Goal: Information Seeking & Learning: Check status

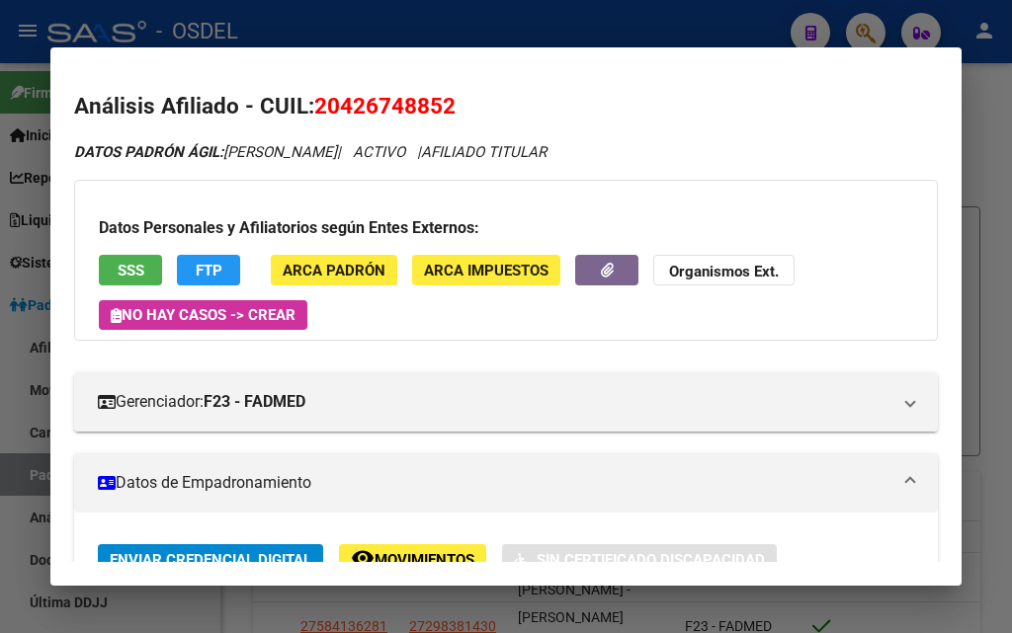
scroll to position [563, 0]
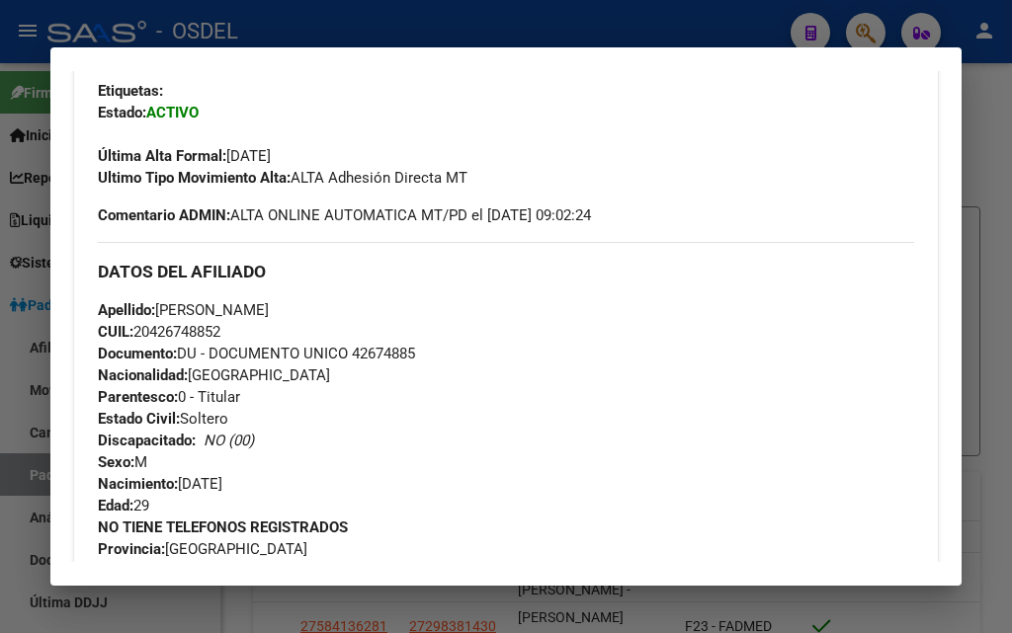
click at [394, 13] on div at bounding box center [506, 316] width 1012 height 633
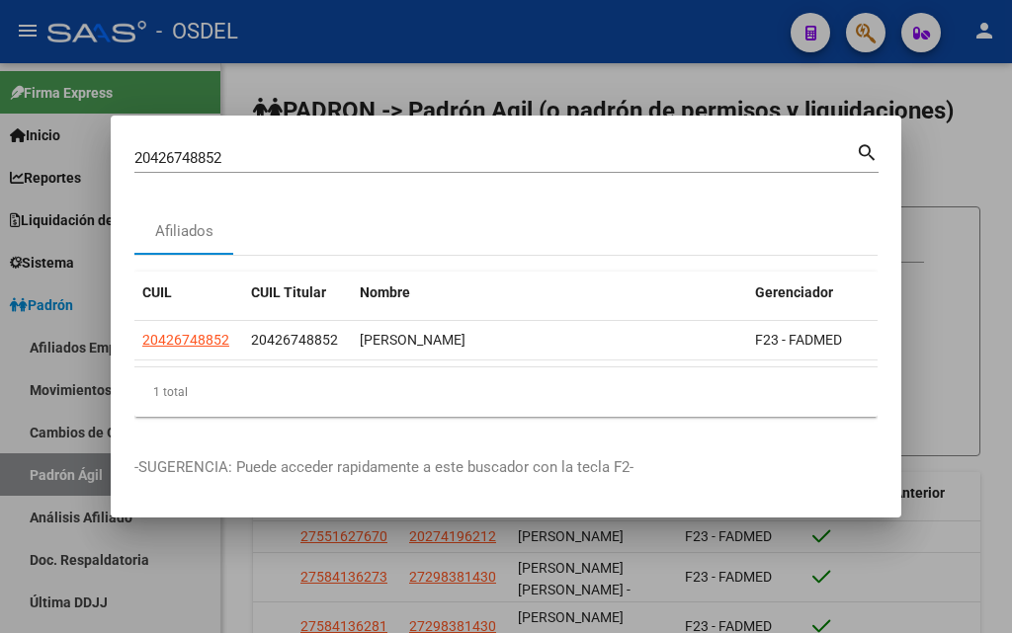
click at [872, 38] on div at bounding box center [506, 316] width 1012 height 633
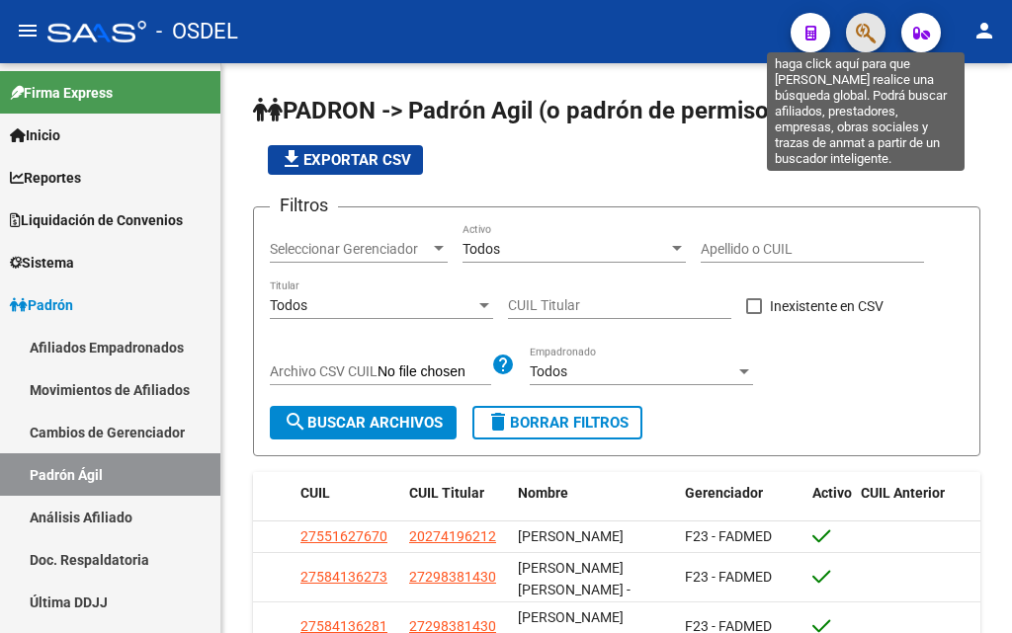
click at [860, 39] on icon "button" at bounding box center [866, 33] width 20 height 23
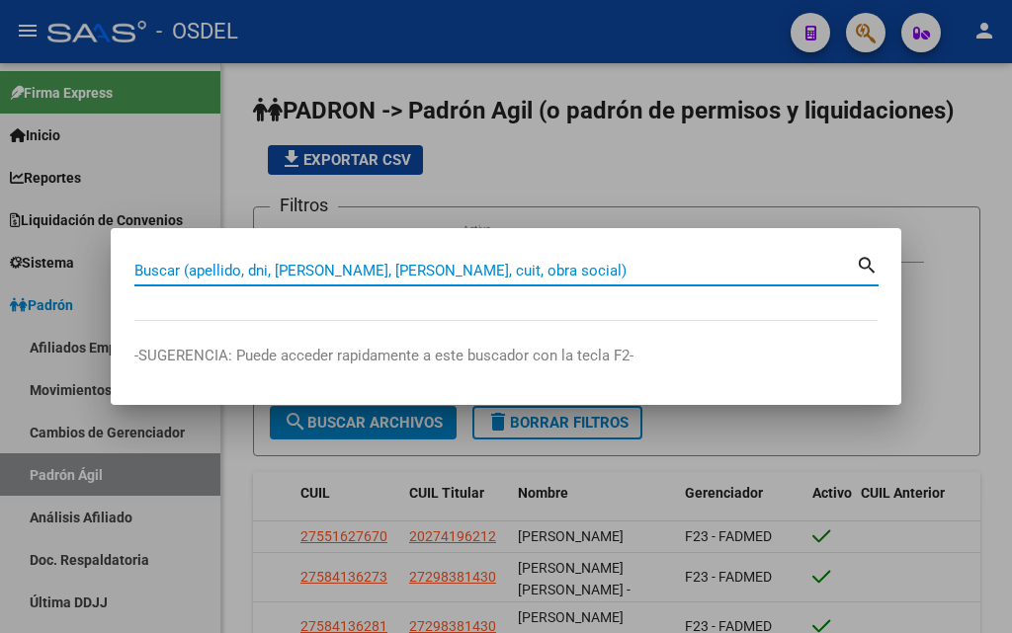
click at [465, 265] on input "Buscar (apellido, dni, [PERSON_NAME], [PERSON_NAME], cuit, obra social)" at bounding box center [494, 271] width 721 height 18
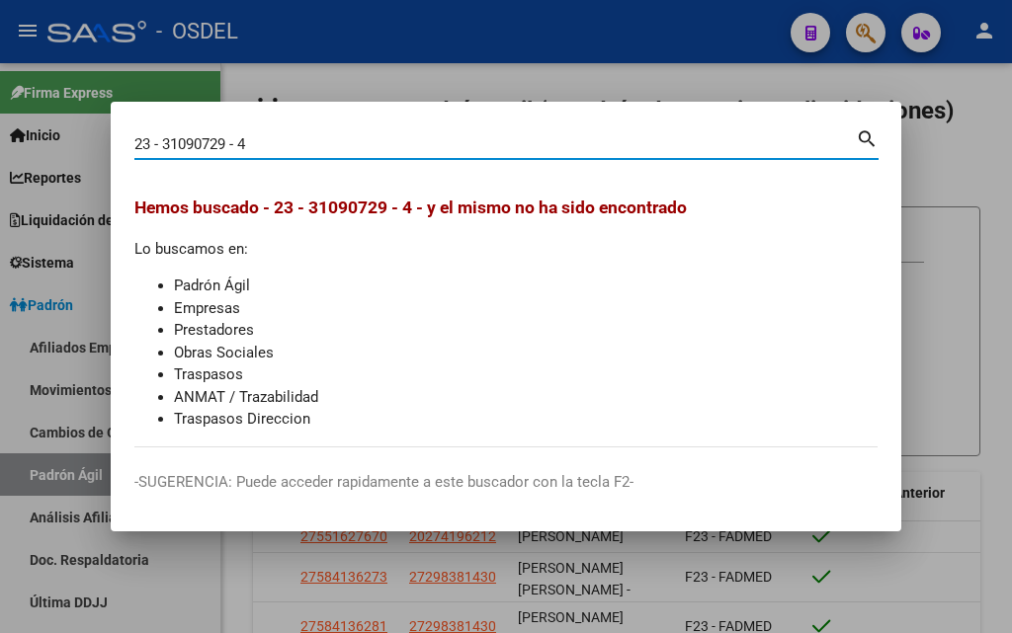
click at [241, 146] on input "23 - 31090729 - 4" at bounding box center [494, 144] width 721 height 18
click at [234, 143] on input "23 - 31090729 -4" at bounding box center [494, 144] width 721 height 18
click at [164, 141] on input "23 - 31090729-4" at bounding box center [494, 144] width 721 height 18
click at [155, 141] on input "23 -31090729-4" at bounding box center [494, 144] width 721 height 18
type input "23310907294"
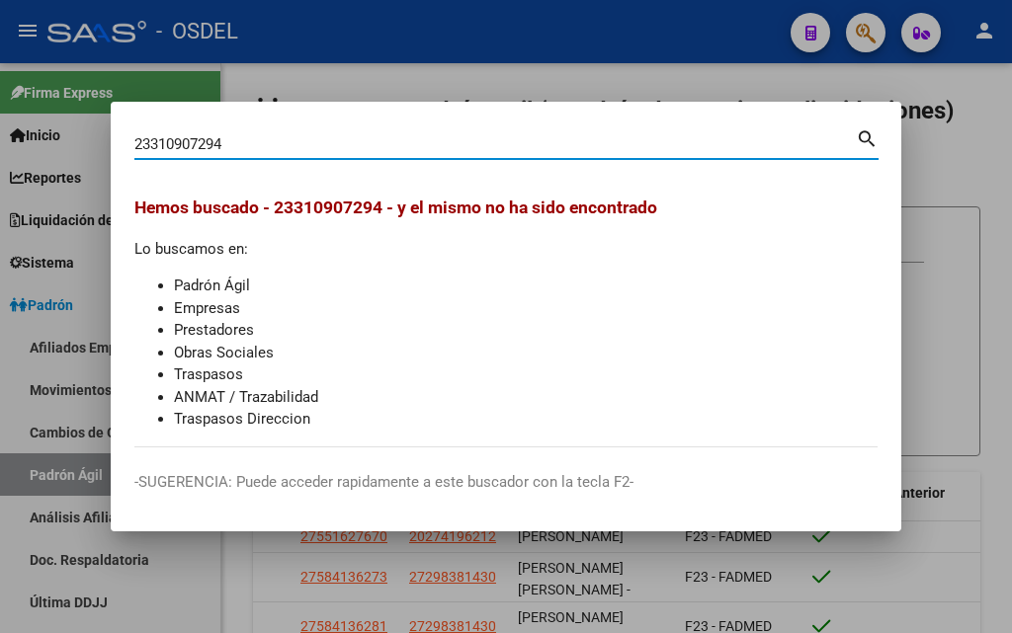
click at [349, 72] on div at bounding box center [506, 316] width 1012 height 633
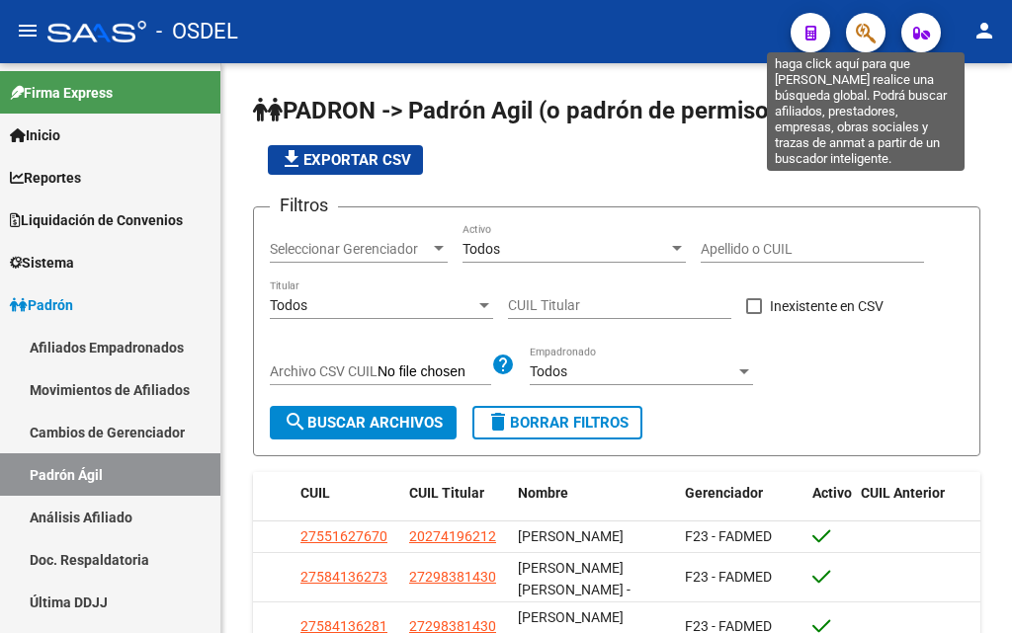
click at [868, 28] on icon "button" at bounding box center [866, 33] width 20 height 23
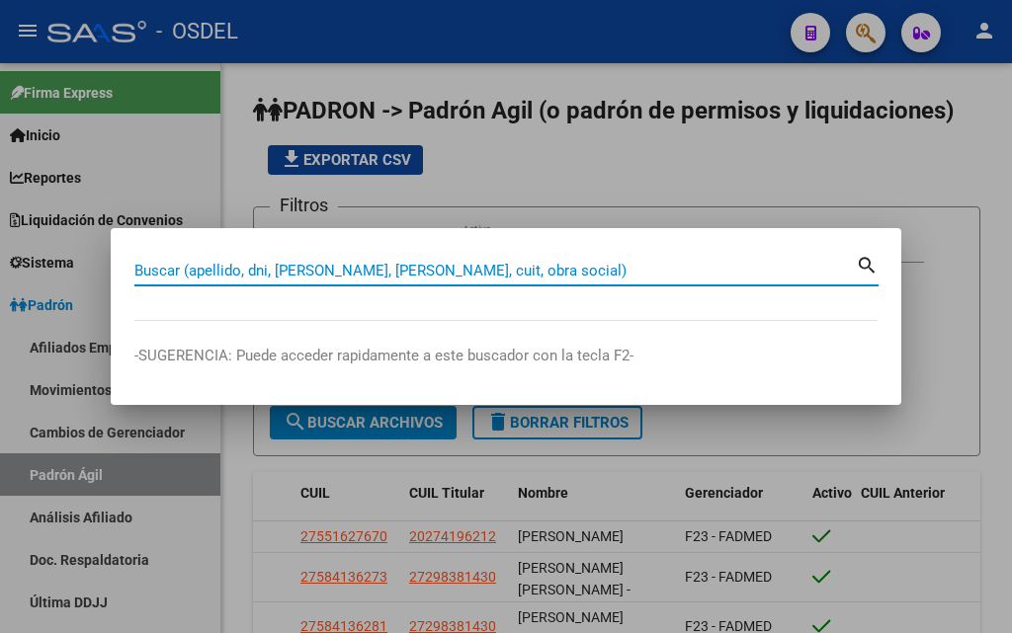
paste input "31090729"
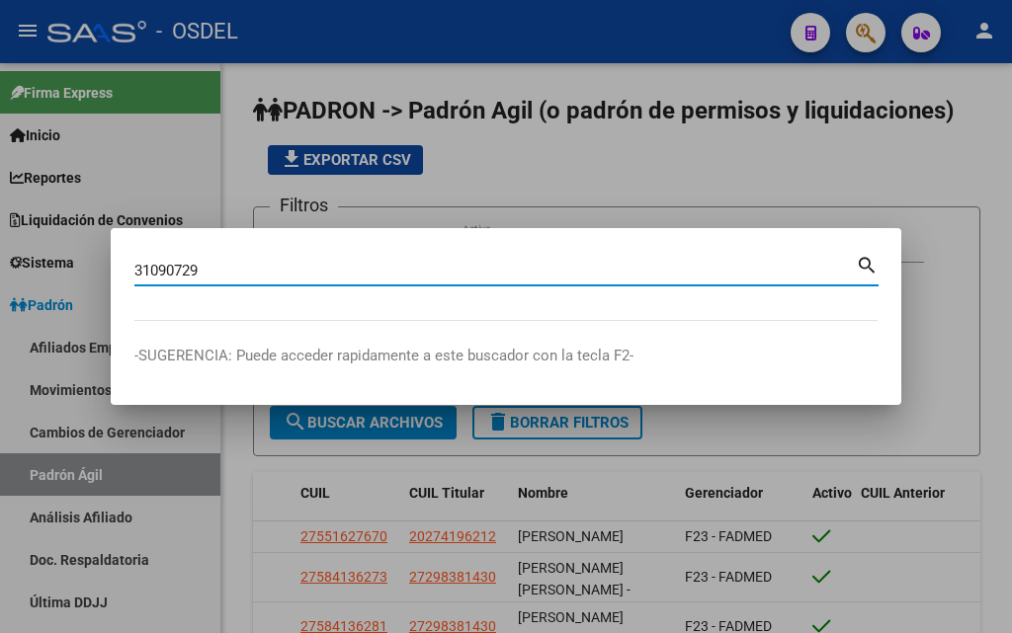
type input "31090729"
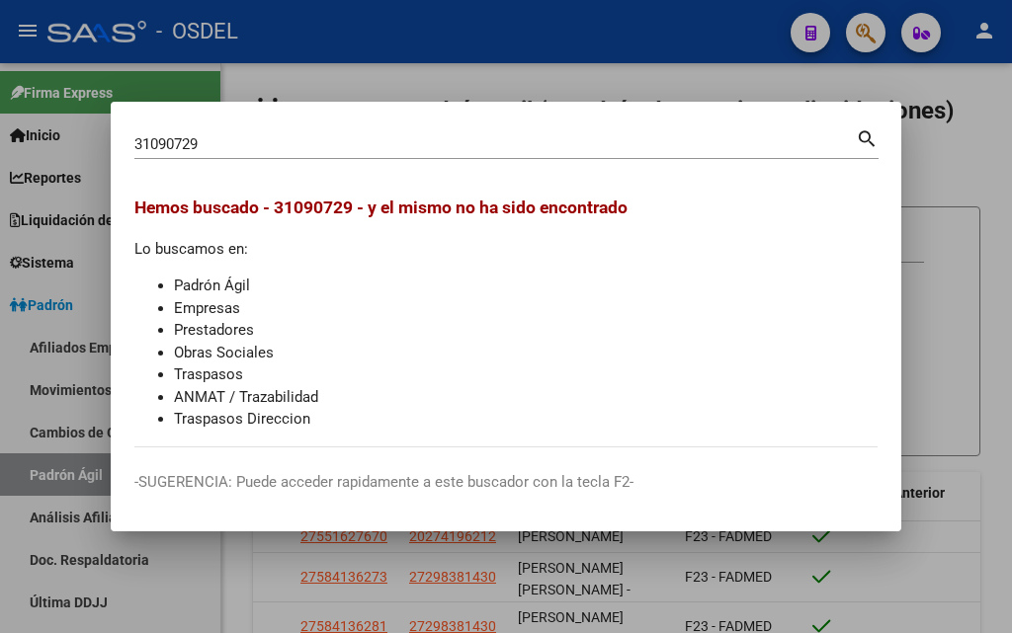
click at [534, 79] on div at bounding box center [506, 316] width 1012 height 633
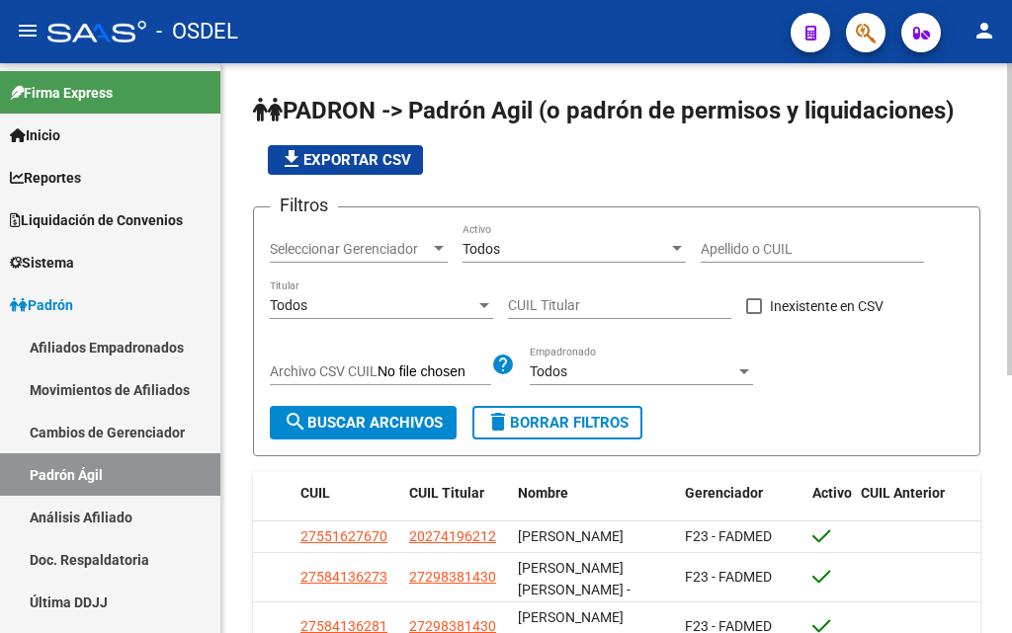
click at [393, 246] on span "Seleccionar Gerenciador" at bounding box center [350, 249] width 160 height 17
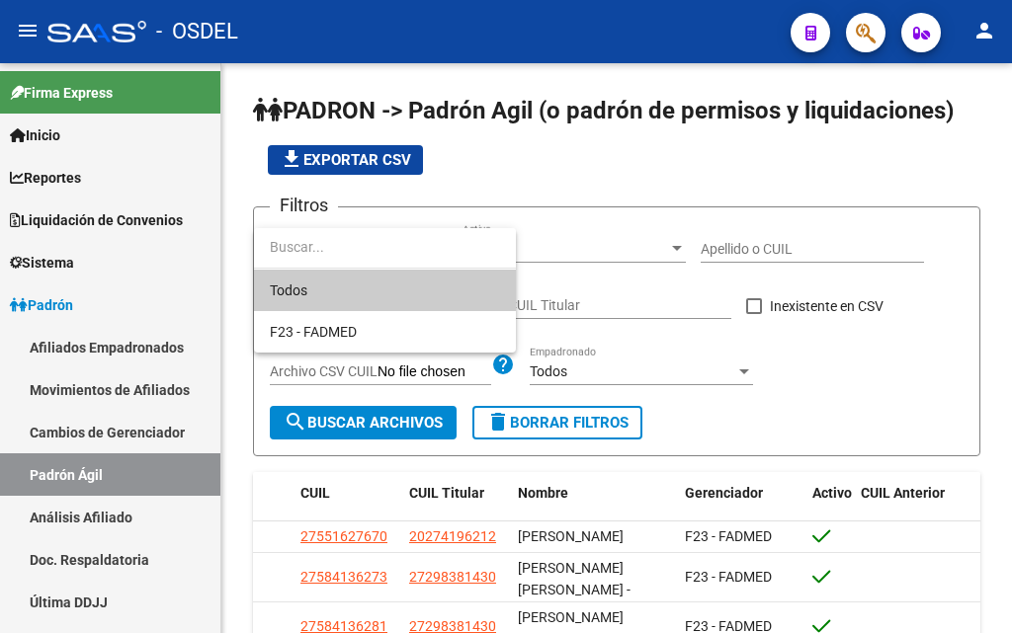
click at [381, 296] on span "Todos" at bounding box center [385, 290] width 230 height 41
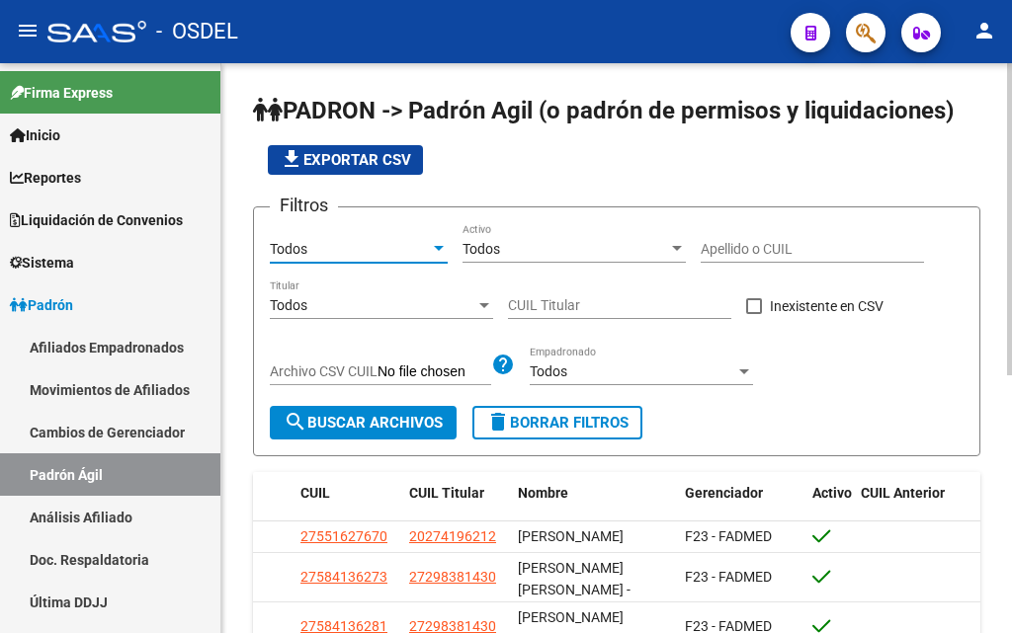
click at [538, 302] on input "CUIL Titular" at bounding box center [619, 305] width 223 height 17
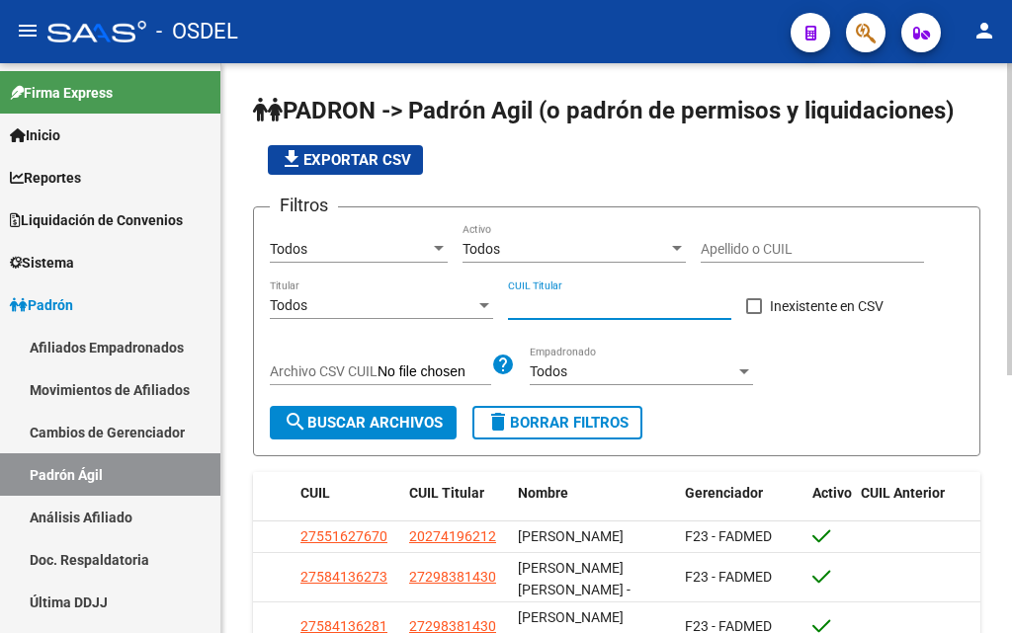
paste input "31-090729"
type input "31-090729"
click at [402, 413] on button "search Buscar Archivos" at bounding box center [363, 423] width 187 height 34
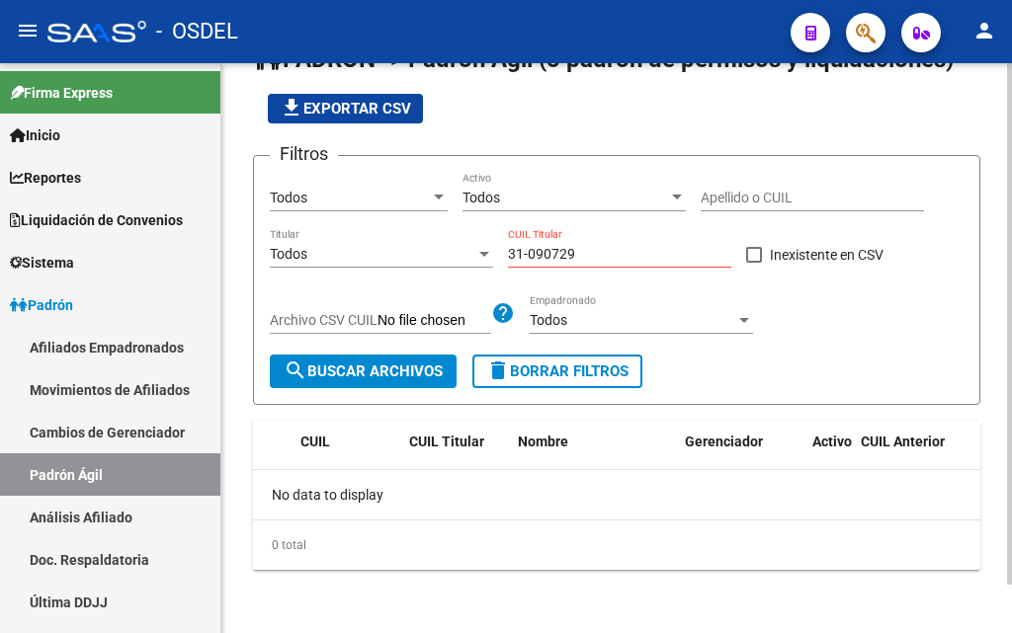
scroll to position [0, 0]
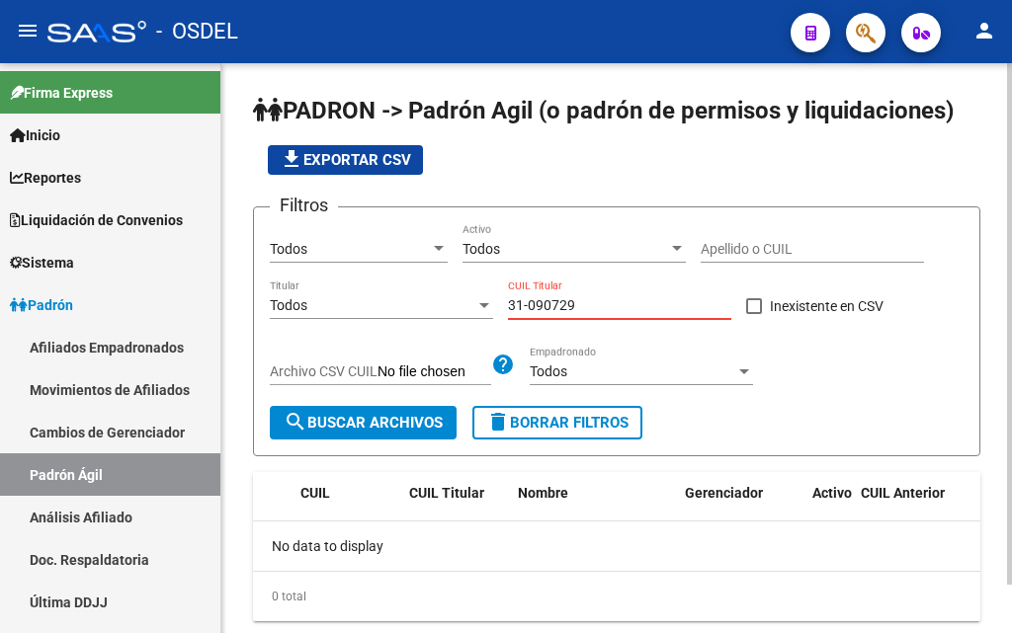
drag, startPoint x: 565, startPoint y: 304, endPoint x: 500, endPoint y: 304, distance: 65.2
click at [500, 304] on div "Filtros Todos Seleccionar Gerenciador Todos Activo Apellido o CUIL Todos Titula…" at bounding box center [617, 314] width 694 height 183
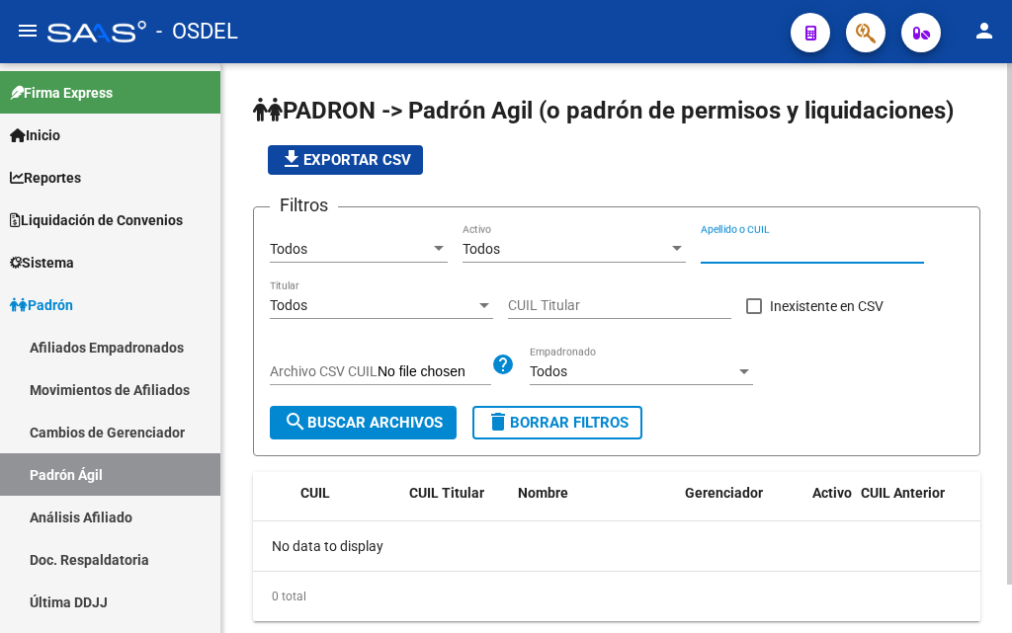
click at [739, 254] on input "Apellido o CUIL" at bounding box center [811, 249] width 223 height 17
paste input "31090729"
type input "31090729"
click at [883, 32] on button "button" at bounding box center [866, 33] width 40 height 40
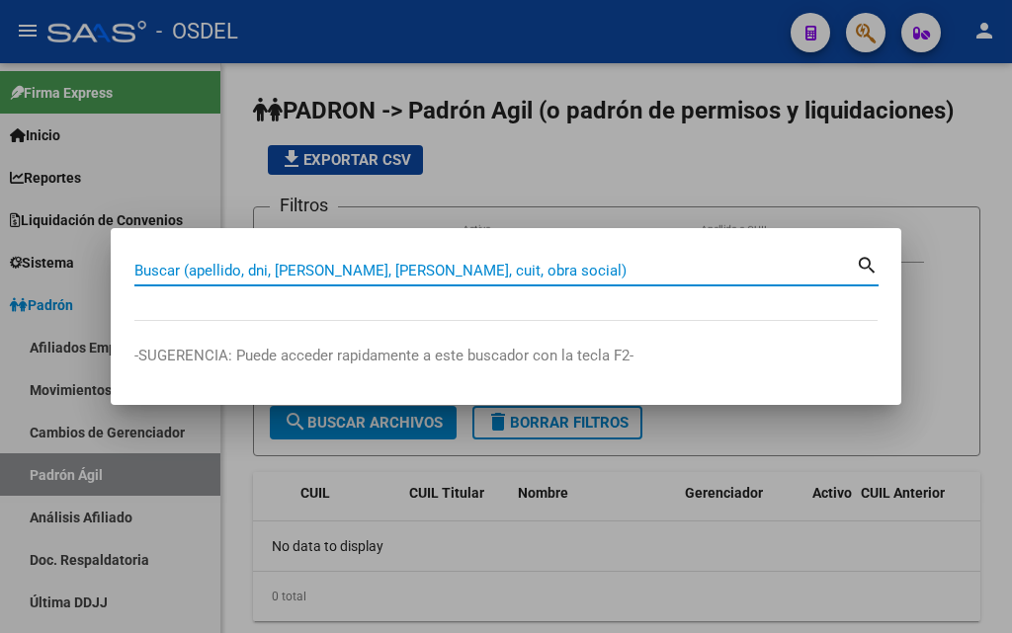
click at [392, 264] on input "Buscar (apellido, dni, [PERSON_NAME], [PERSON_NAME], cuit, obra social)" at bounding box center [494, 271] width 721 height 18
paste input "31090729"
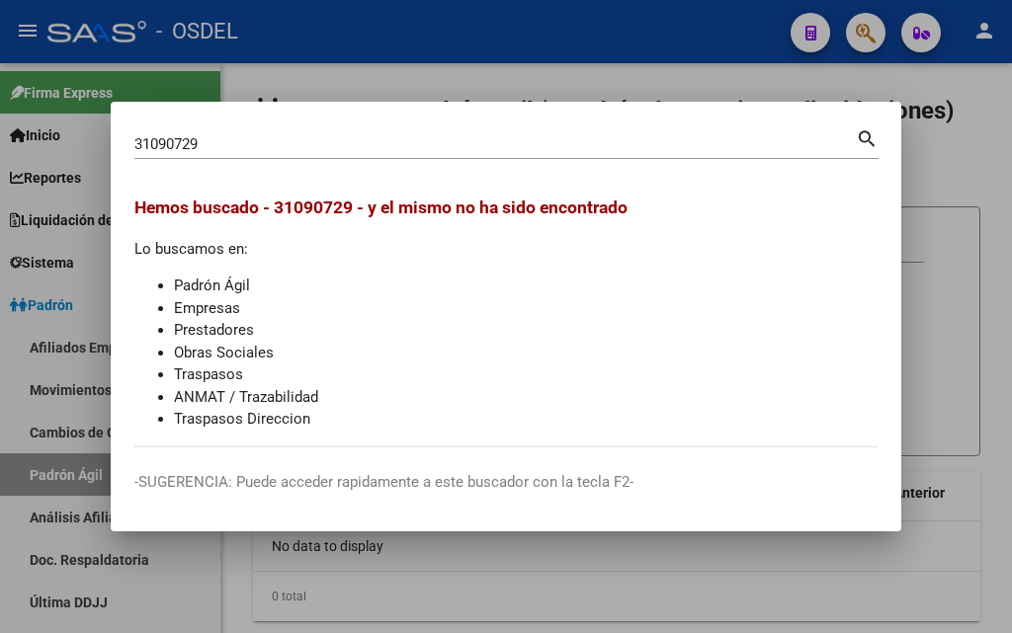
click at [869, 137] on mat-icon "search" at bounding box center [867, 137] width 23 height 24
drag, startPoint x: 162, startPoint y: 146, endPoint x: 104, endPoint y: 149, distance: 58.4
click at [105, 148] on div "31090729 Buscar (apellido, dni, cuil, nro traspaso, cuit, obra social) search H…" at bounding box center [506, 316] width 1012 height 633
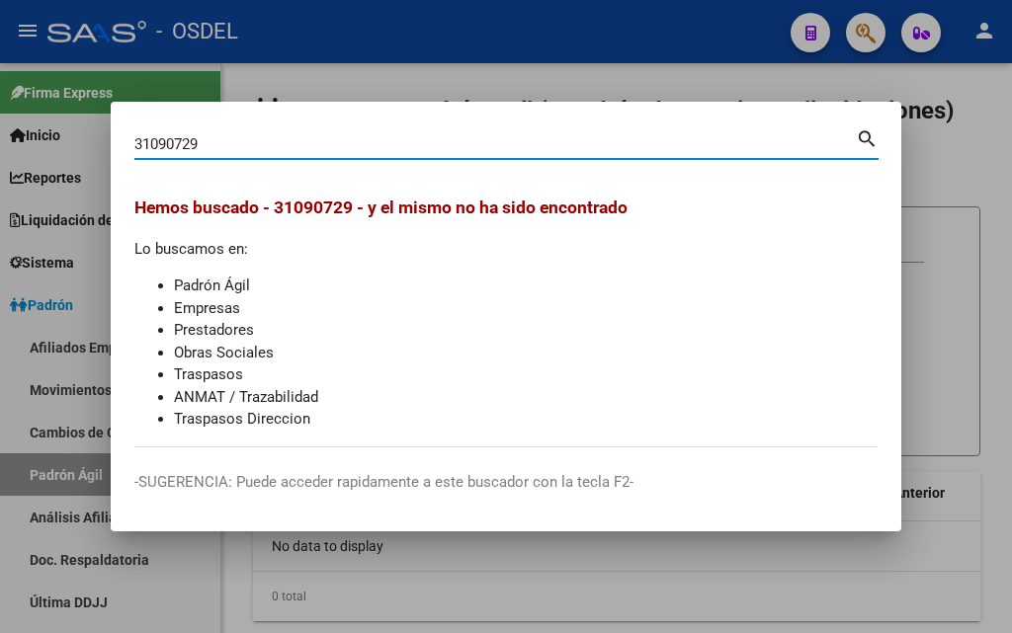
drag, startPoint x: 207, startPoint y: 143, endPoint x: 129, endPoint y: 151, distance: 78.4
click at [129, 151] on mat-dialog-content "31090729 Buscar (apellido, dni, cuil, nro traspaso, cuit, obra social) search H…" at bounding box center [506, 286] width 790 height 322
paste input "[PERSON_NAME]"
type input "[PERSON_NAME]"
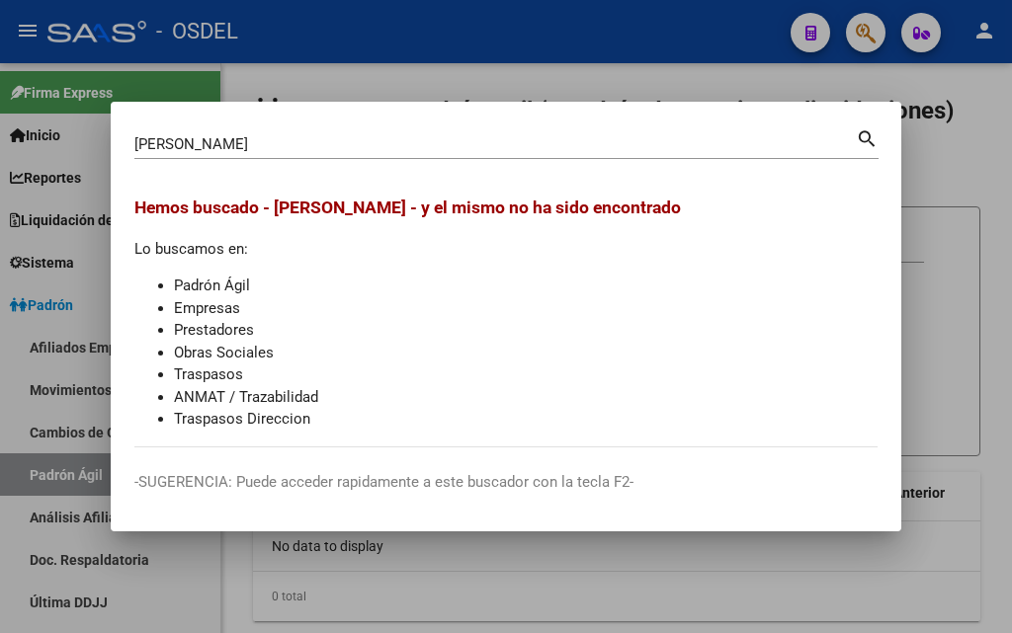
click at [386, 71] on div at bounding box center [506, 316] width 1012 height 633
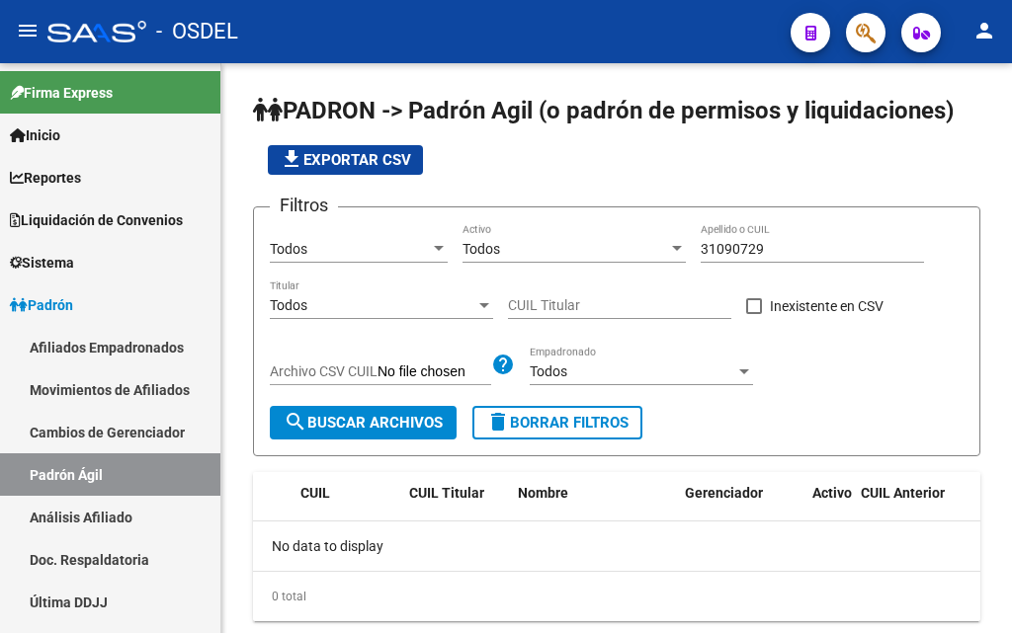
click at [870, 25] on icon "button" at bounding box center [866, 33] width 20 height 23
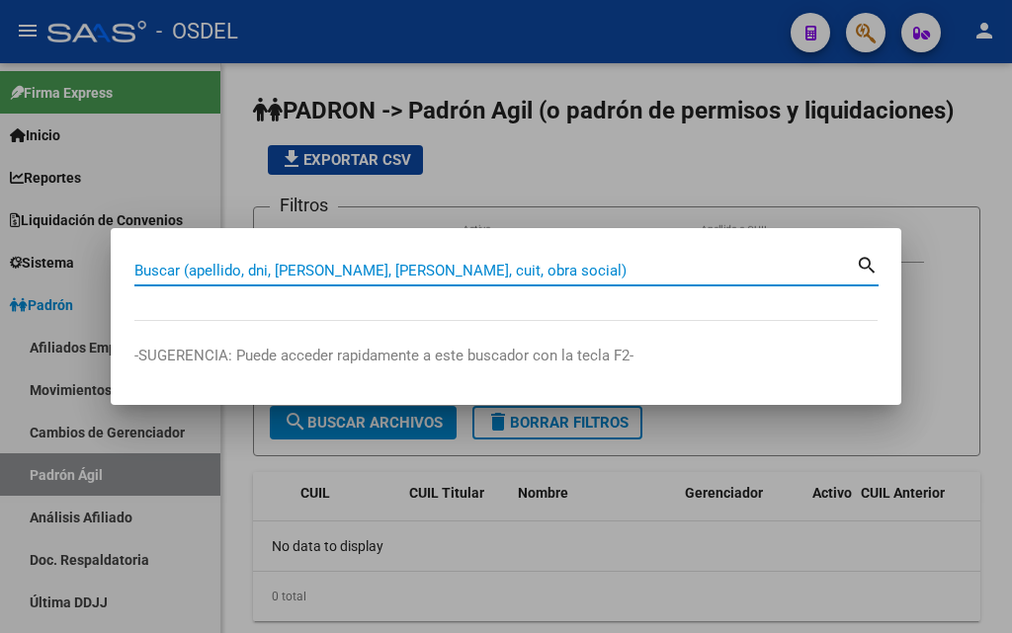
click at [449, 269] on input "Buscar (apellido, dni, [PERSON_NAME], [PERSON_NAME], cuit, obra social)" at bounding box center [494, 271] width 721 height 18
paste input "[PERSON_NAME]"
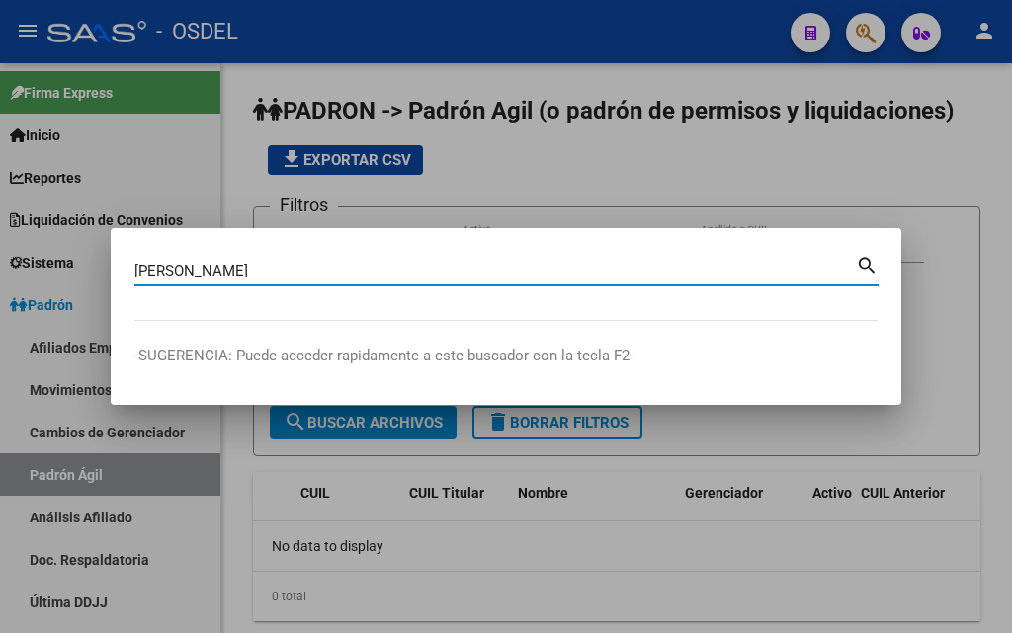
click at [874, 257] on mat-icon "search" at bounding box center [867, 264] width 23 height 24
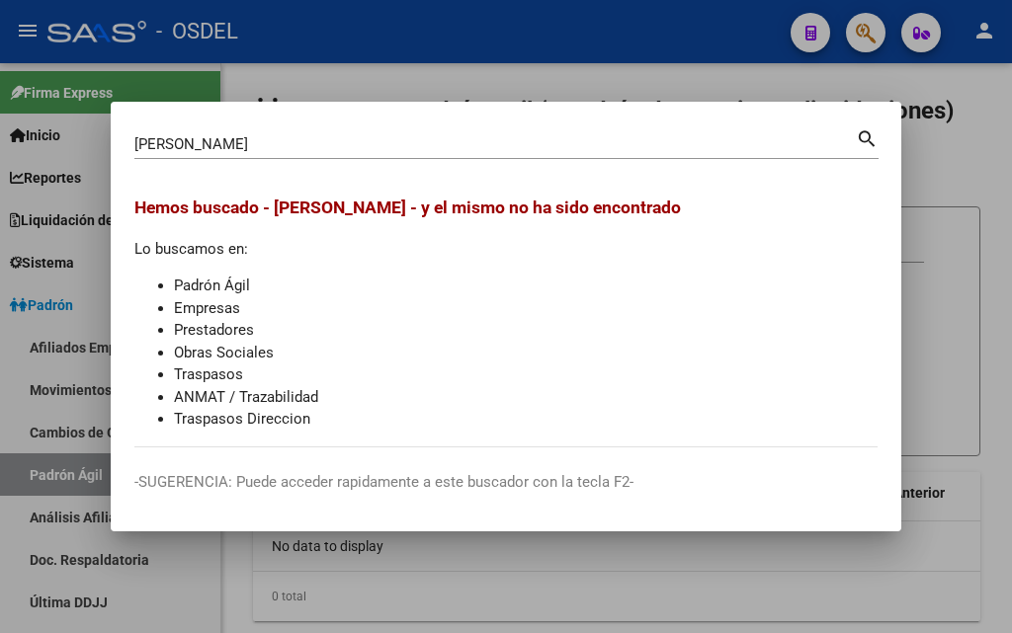
drag, startPoint x: 521, startPoint y: 129, endPoint x: 519, endPoint y: 109, distance: 20.8
click at [519, 109] on mat-dialog-container "[PERSON_NAME] (apellido, dni, cuil, nro traspaso, cuit, obra social) search [PE…" at bounding box center [506, 317] width 790 height 431
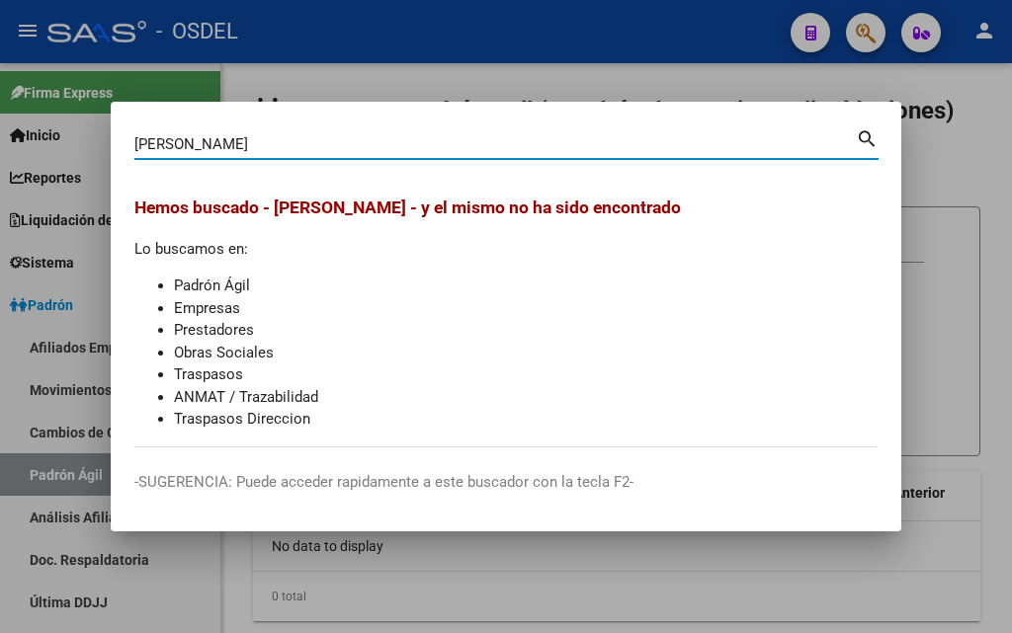
click at [348, 149] on input "[PERSON_NAME]" at bounding box center [494, 144] width 721 height 18
type input "R"
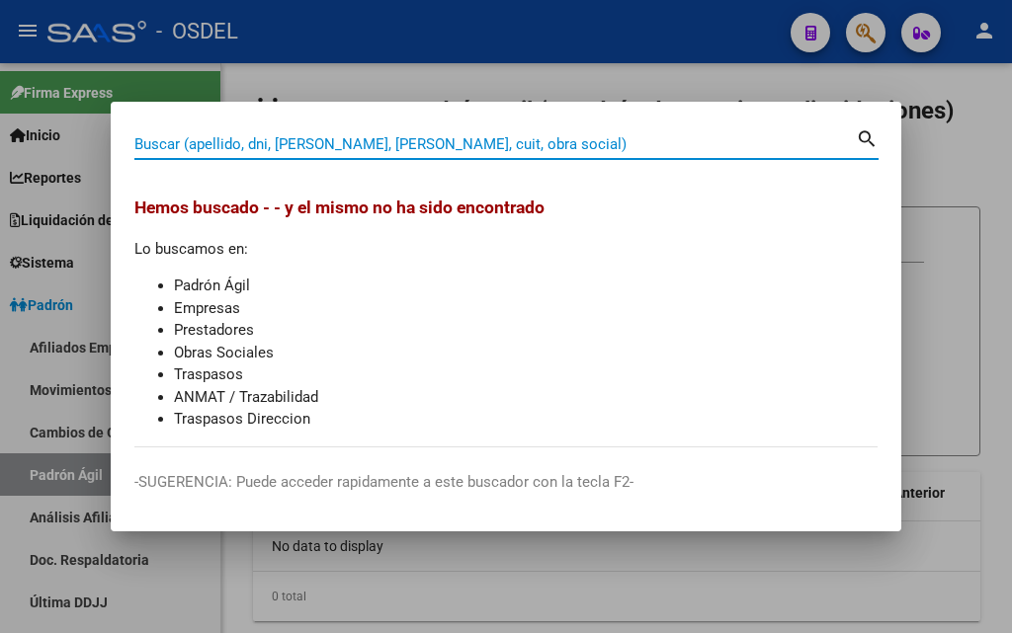
click at [342, 139] on input "Buscar (apellido, dni, [PERSON_NAME], [PERSON_NAME], cuit, obra social)" at bounding box center [494, 144] width 721 height 18
paste input "31090729"
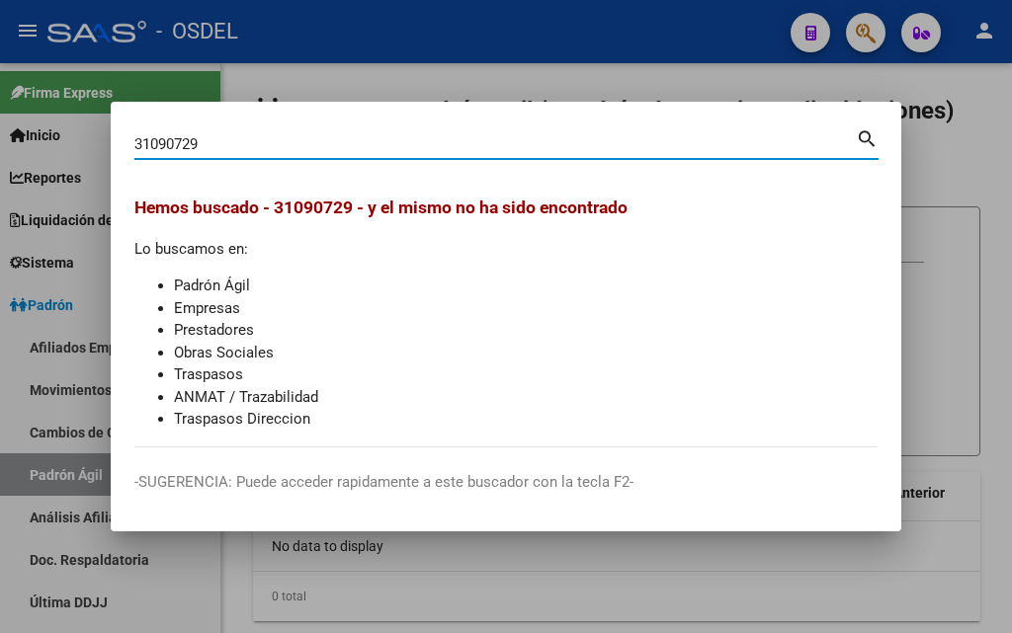
type input "31090729"
click at [225, 135] on input "31090729" at bounding box center [494, 144] width 721 height 18
